Goal: Task Accomplishment & Management: Complete application form

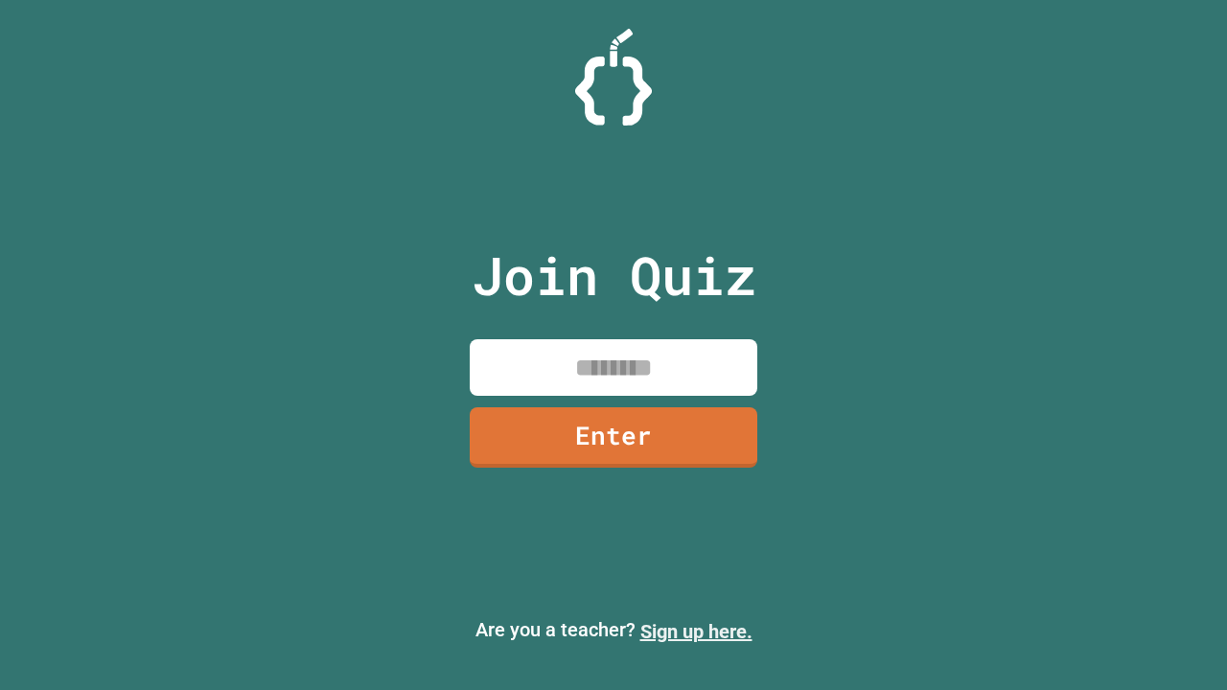
click at [696, 632] on link "Sign up here." at bounding box center [696, 631] width 112 height 23
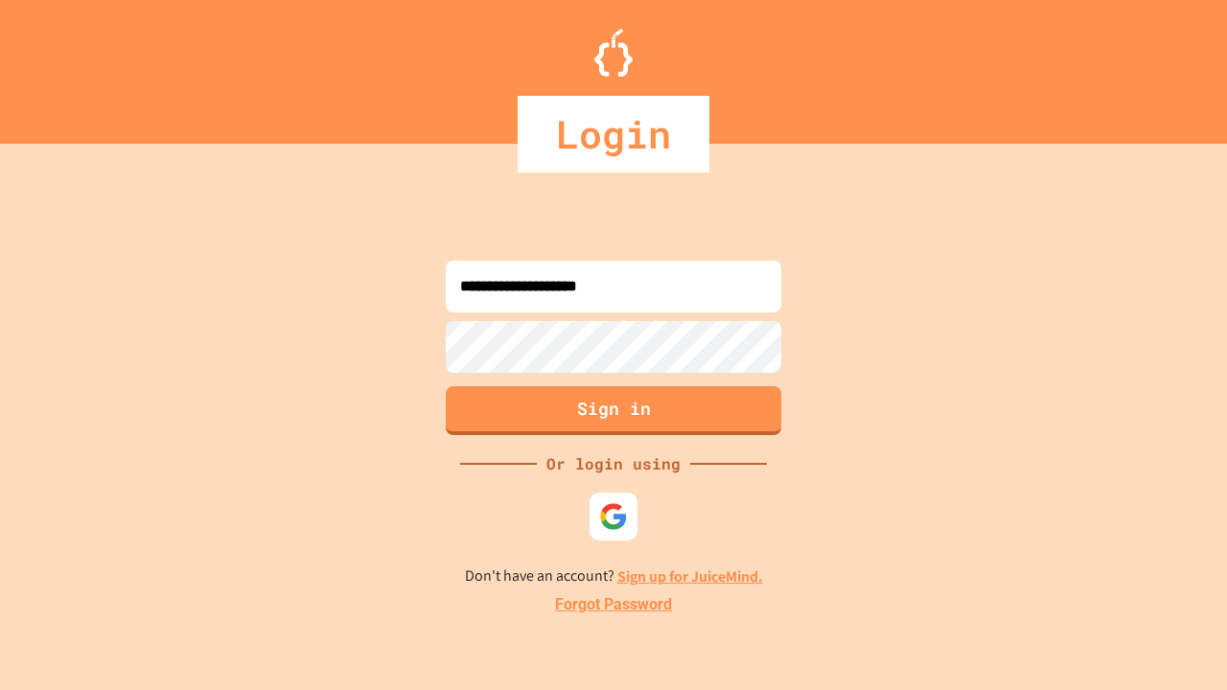
type input "**********"
